Goal: Task Accomplishment & Management: Complete application form

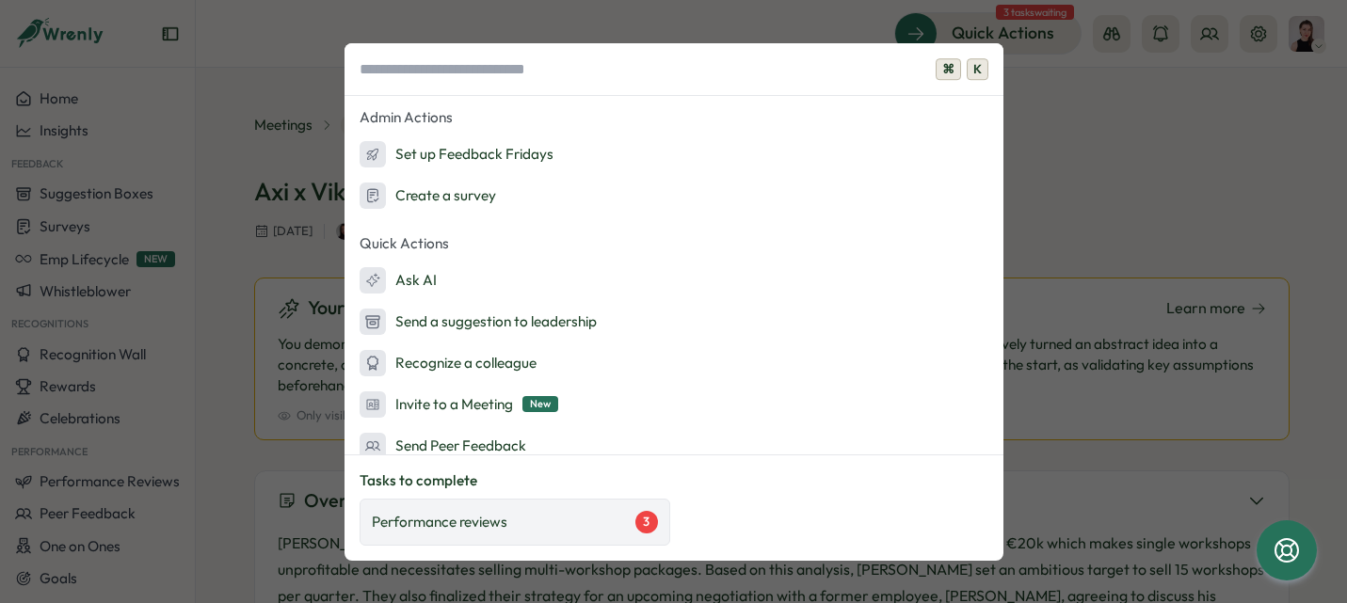
click at [590, 526] on div "Performance reviews 3" at bounding box center [515, 522] width 286 height 23
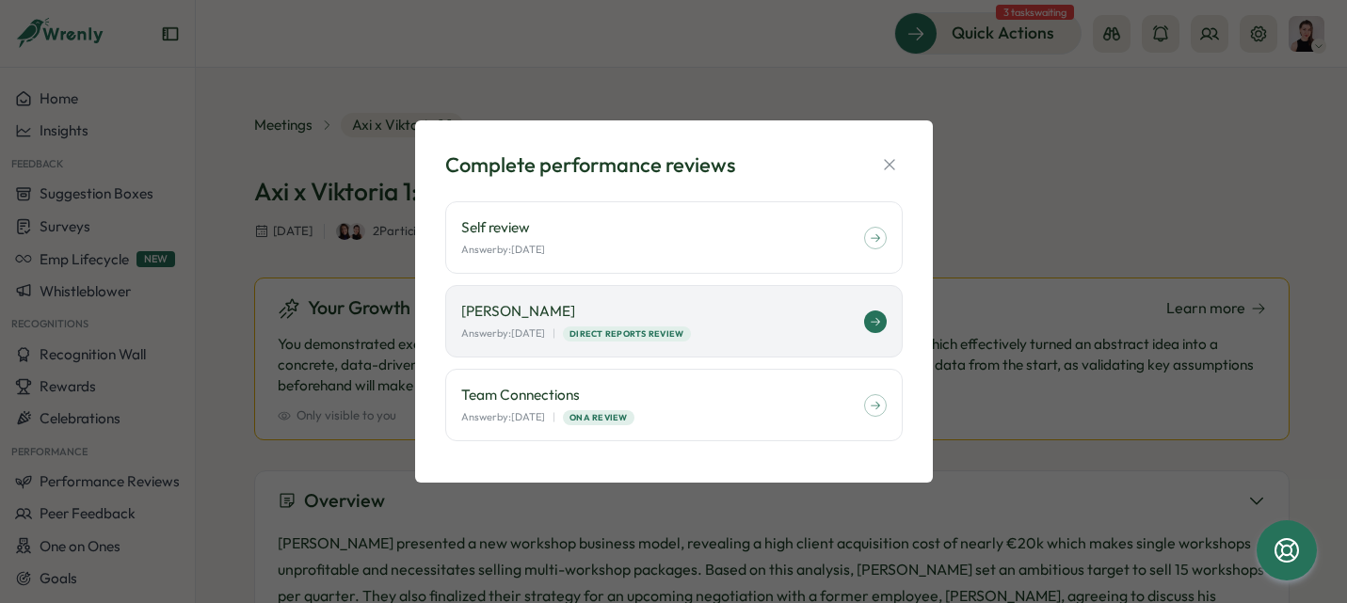
click at [829, 298] on div "Kelly Rosa Answer by: September 30 | Direct Reports Review" at bounding box center [674, 321] width 458 height 72
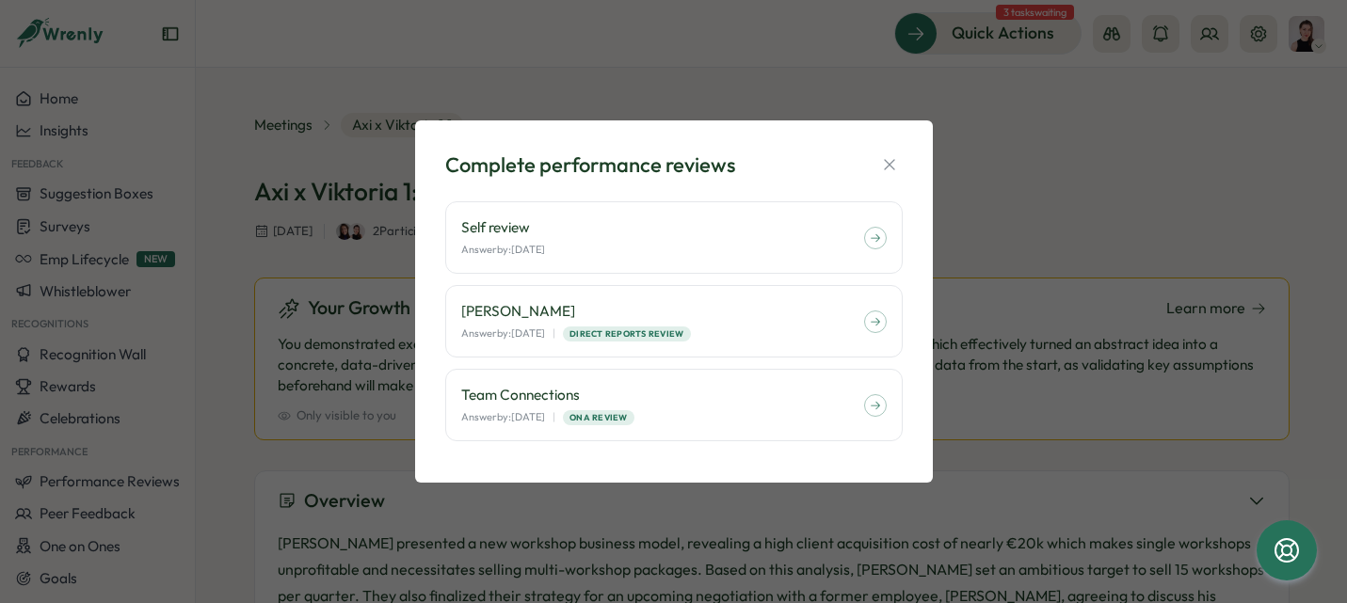
drag, startPoint x: 895, startPoint y: 163, endPoint x: 902, endPoint y: 154, distance: 10.7
click at [895, 163] on icon "button" at bounding box center [889, 164] width 19 height 19
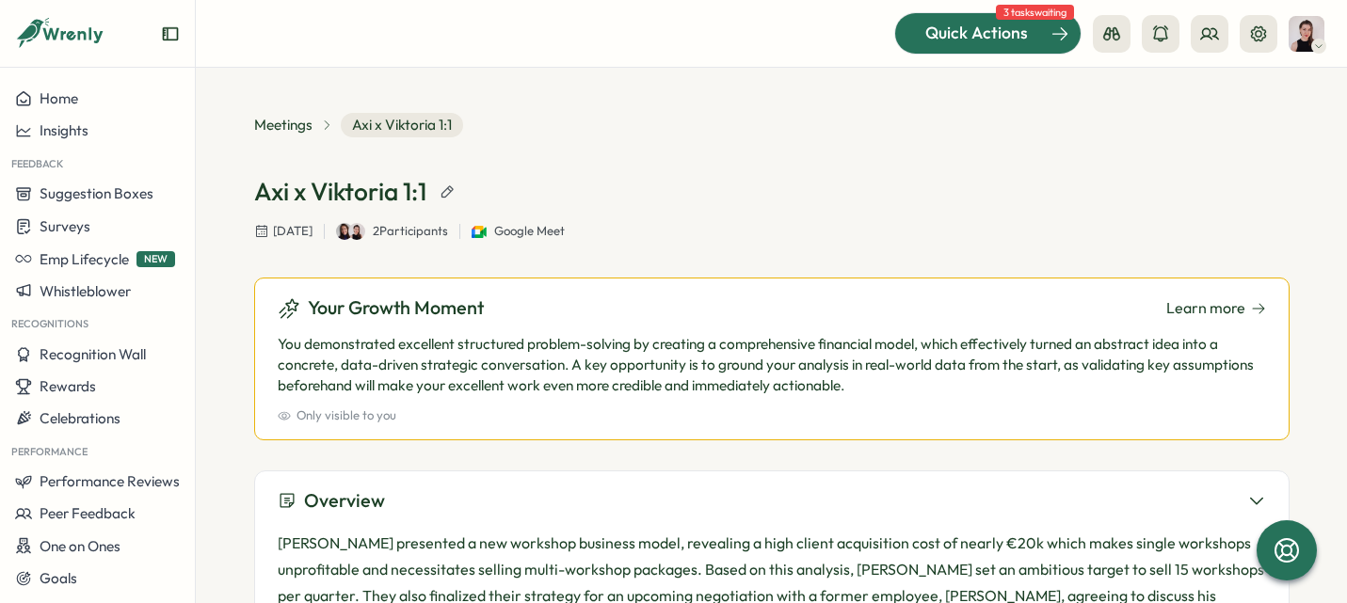
click at [944, 48] on div at bounding box center [987, 33] width 185 height 40
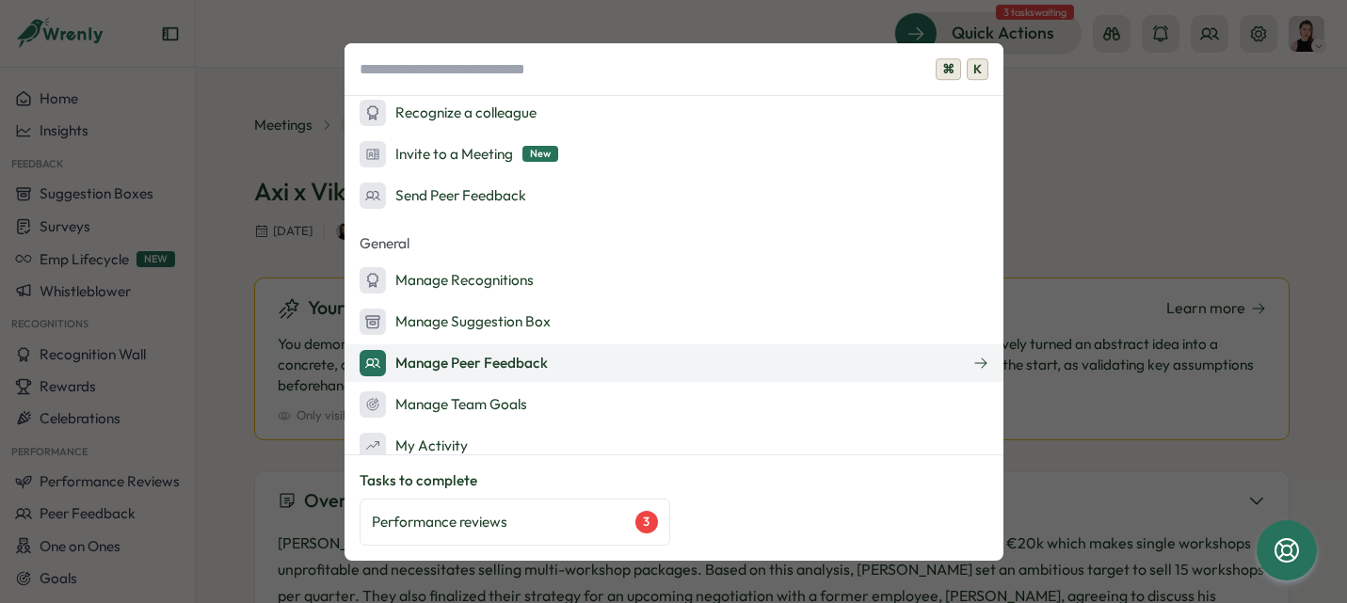
scroll to position [351, 0]
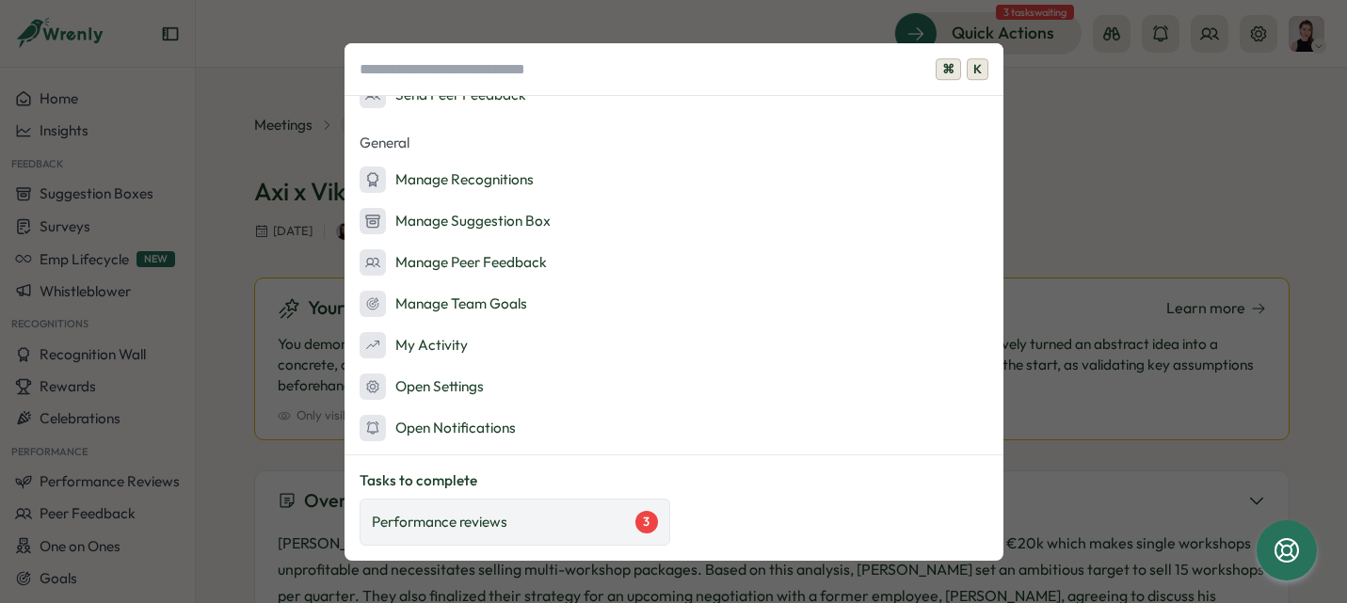
click at [505, 532] on p "Performance reviews" at bounding box center [440, 522] width 136 height 21
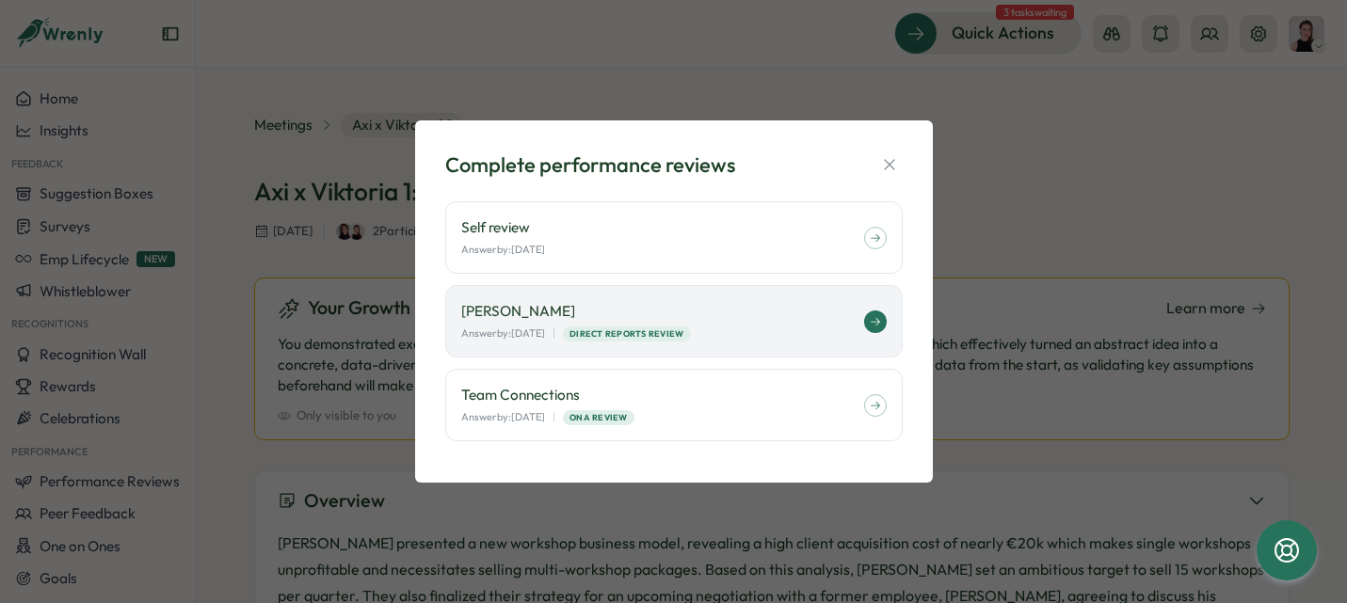
click at [722, 332] on div "Answer by: September 30 | Direct Reports Review" at bounding box center [662, 334] width 403 height 16
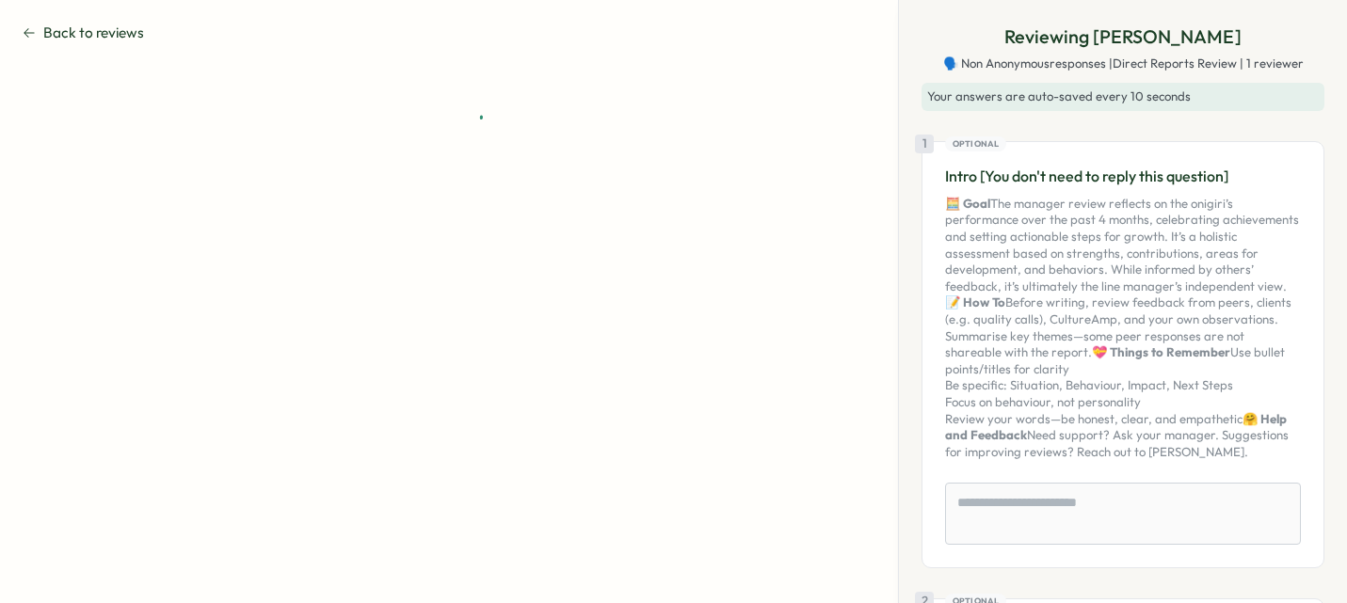
type textarea "*"
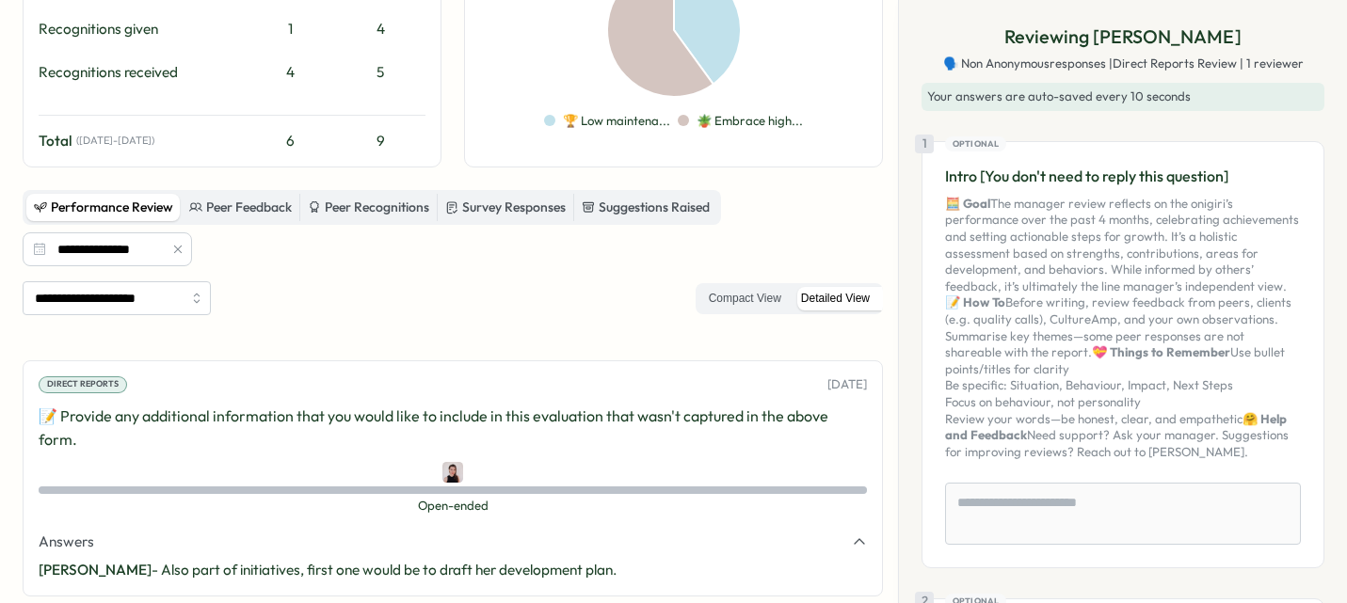
scroll to position [549, 0]
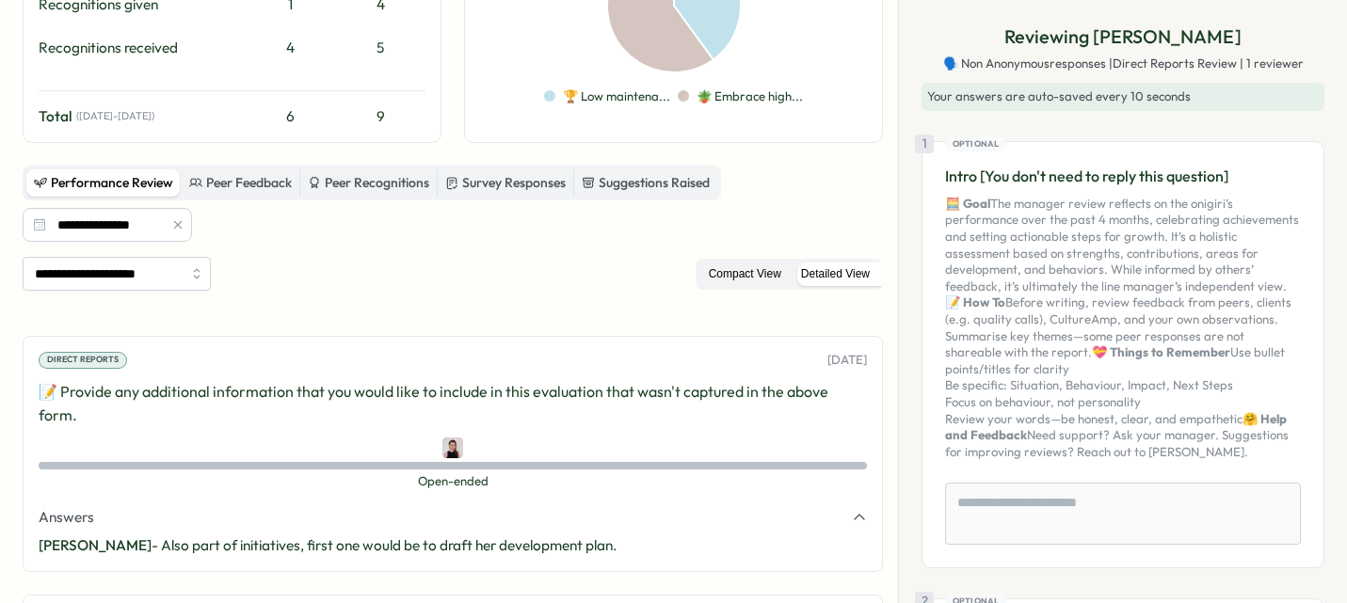
click at [700, 270] on label "Compact View" at bounding box center [745, 275] width 91 height 24
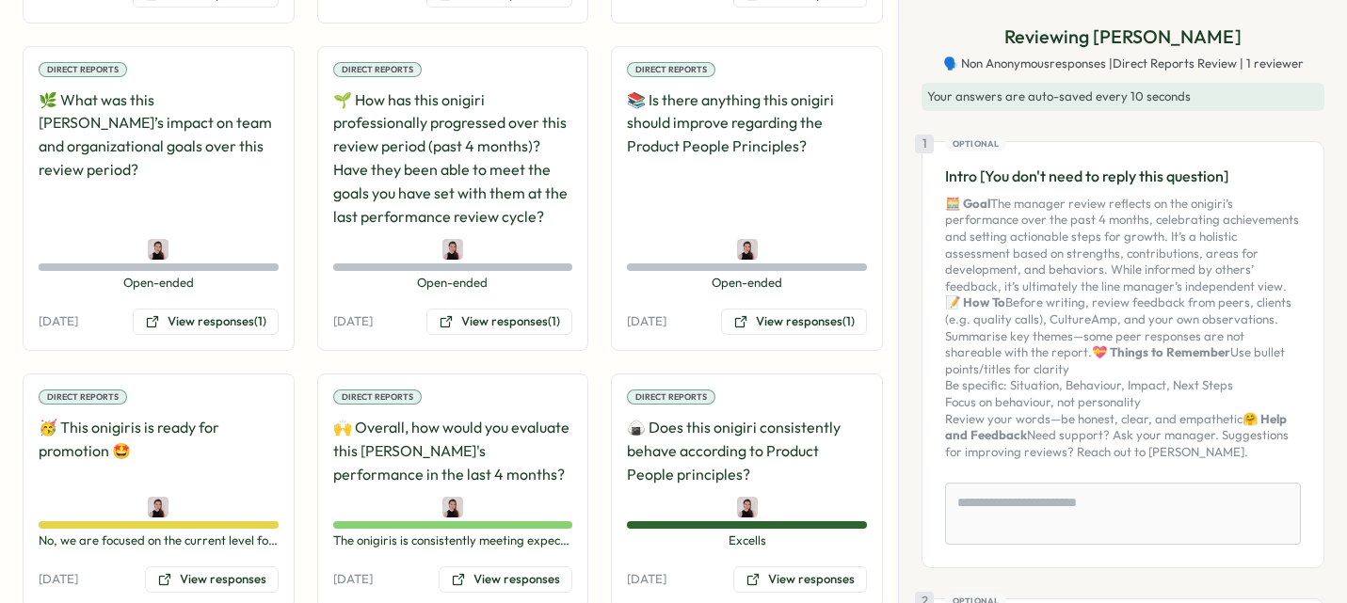
scroll to position [1172, 0]
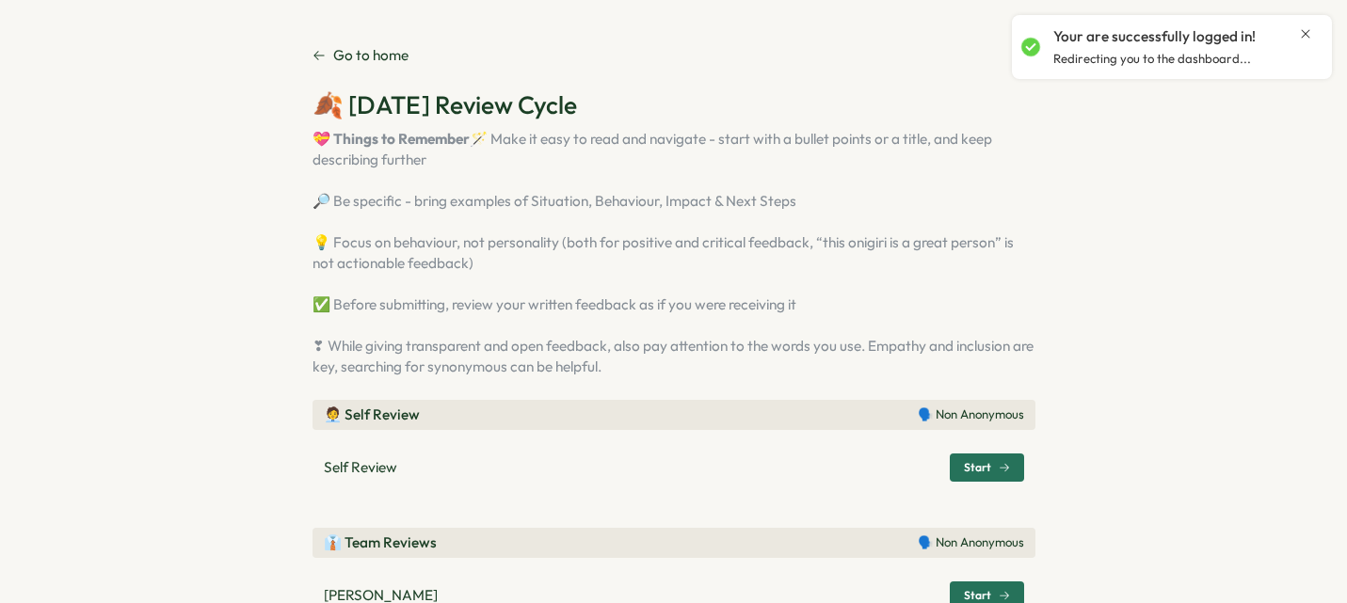
scroll to position [209, 0]
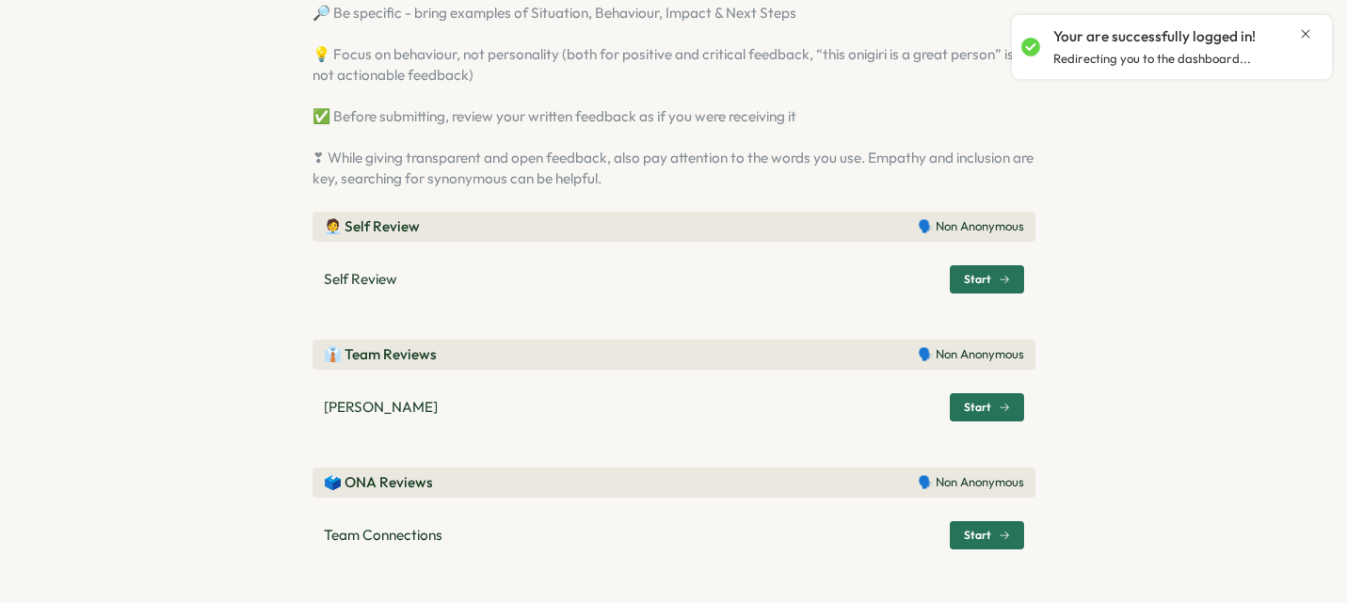
click at [964, 411] on span "Start" at bounding box center [977, 407] width 27 height 11
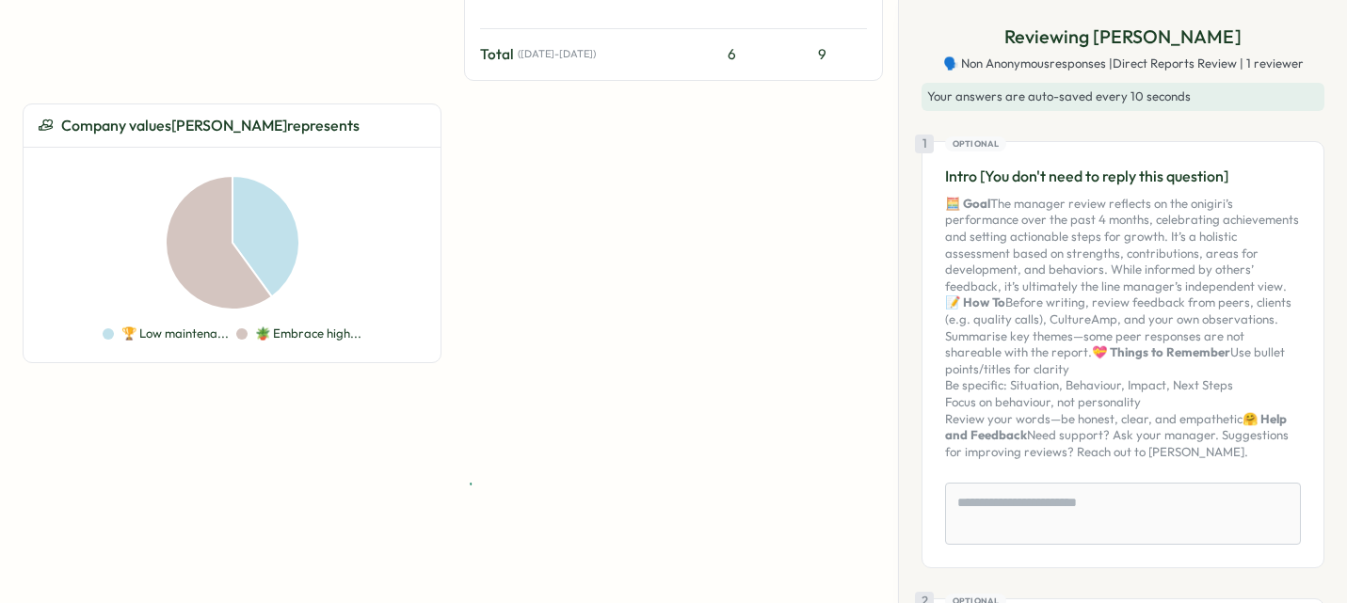
scroll to position [329, 0]
